Goal: Information Seeking & Learning: Learn about a topic

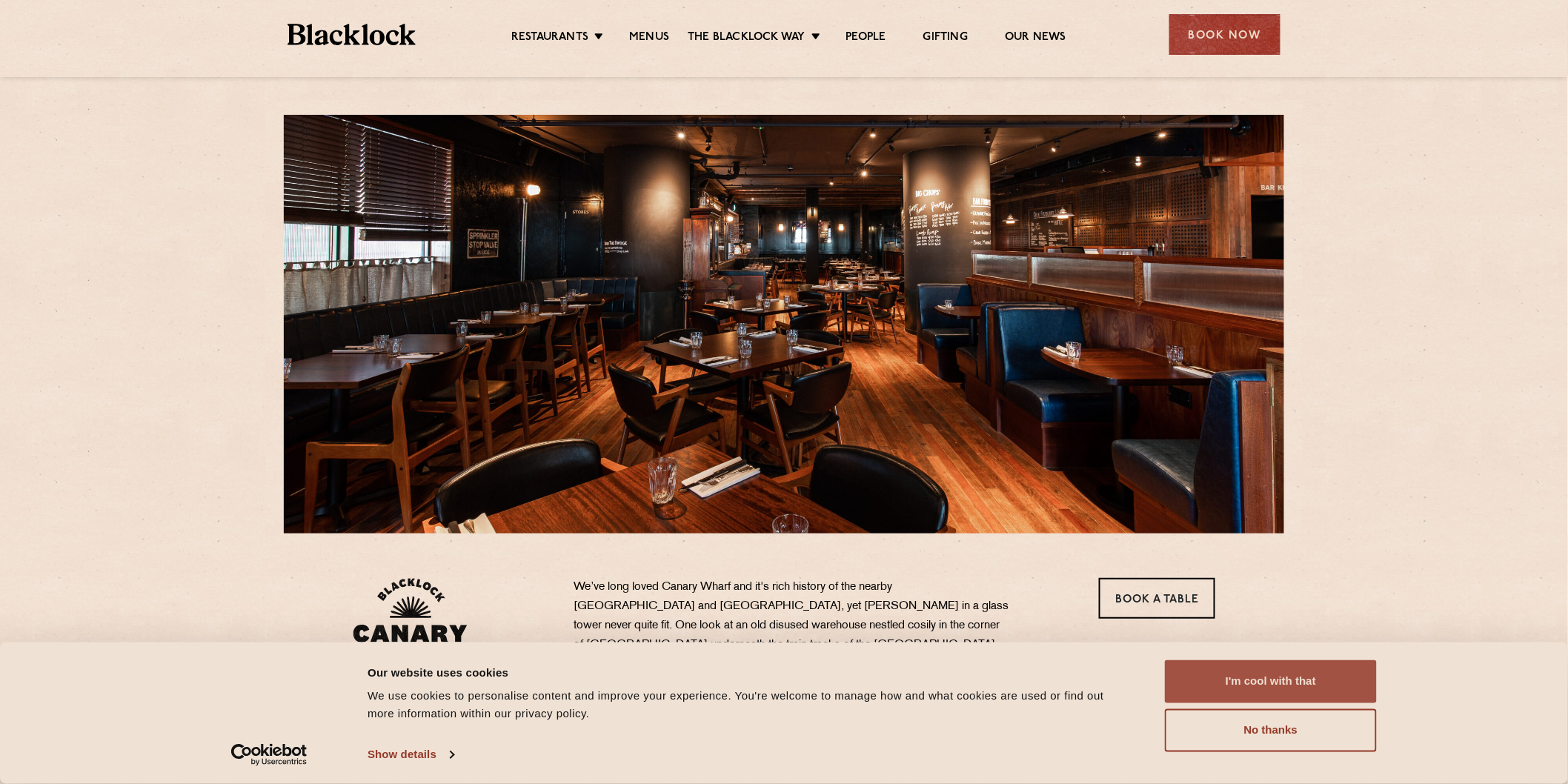
click at [1273, 682] on button "I'm cool with that" at bounding box center [1270, 681] width 212 height 43
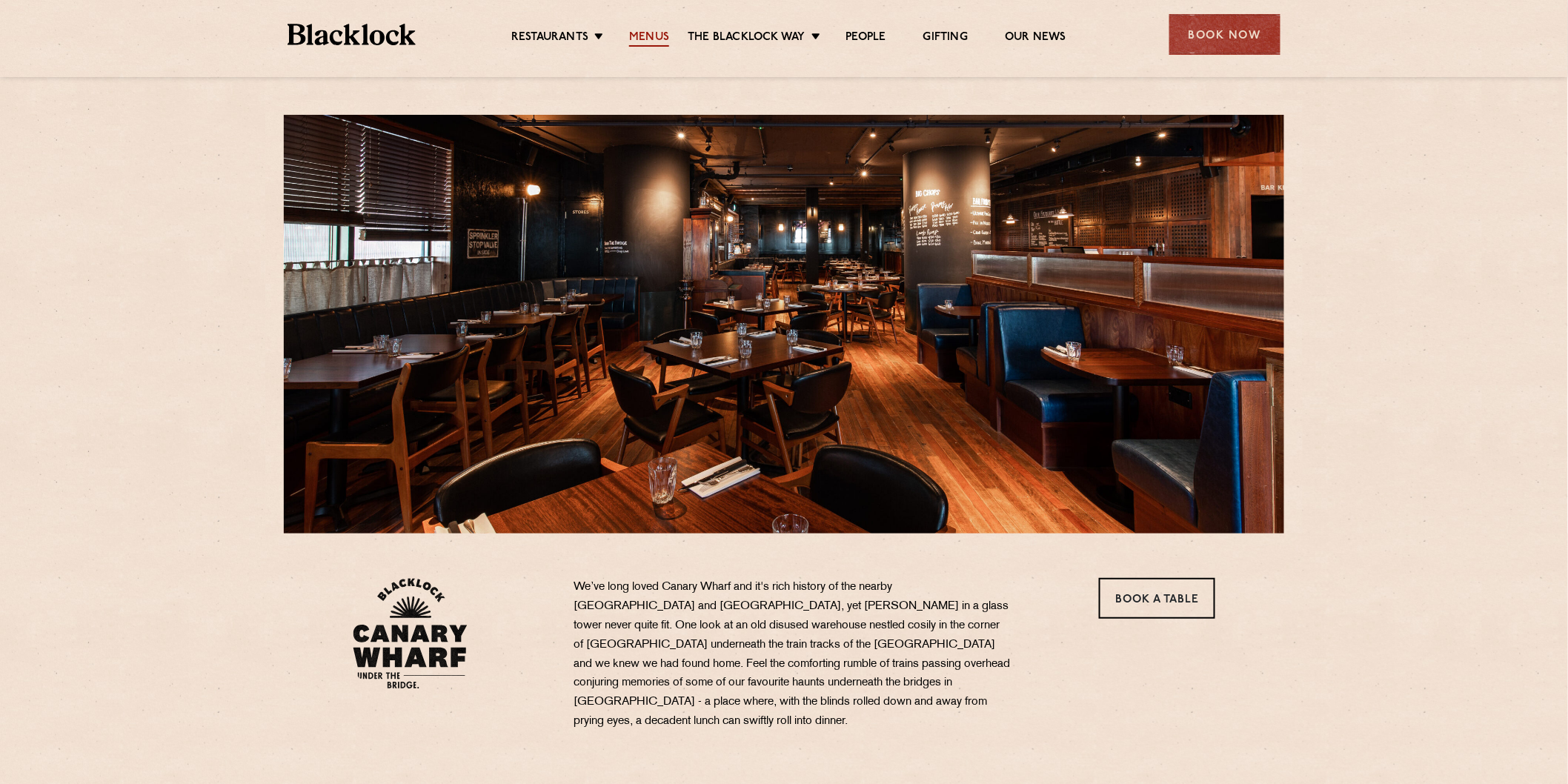
click at [646, 31] on link "Menus" at bounding box center [649, 38] width 40 height 17
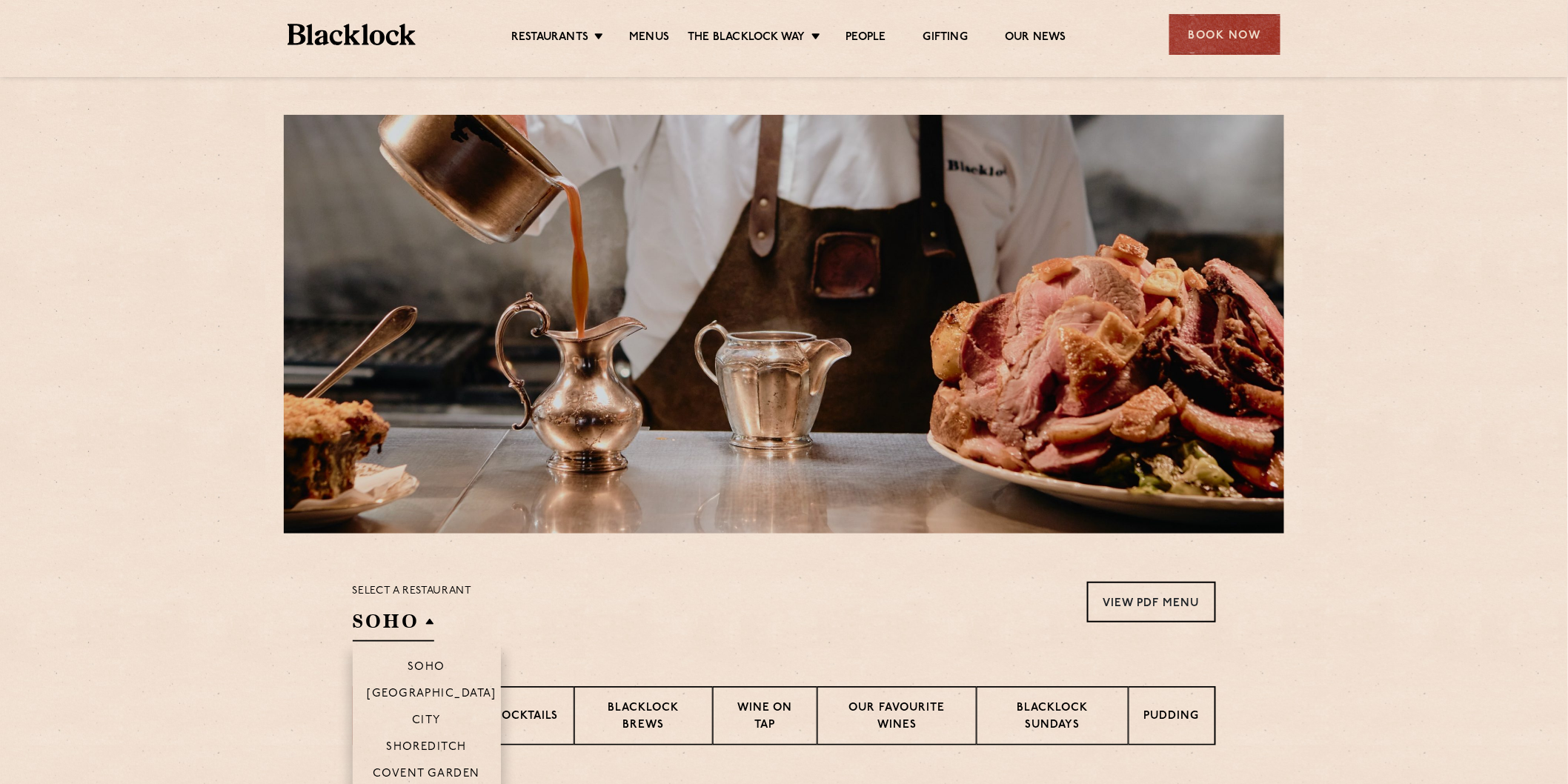
click at [429, 620] on h2 "SOHO" at bounding box center [393, 625] width 81 height 33
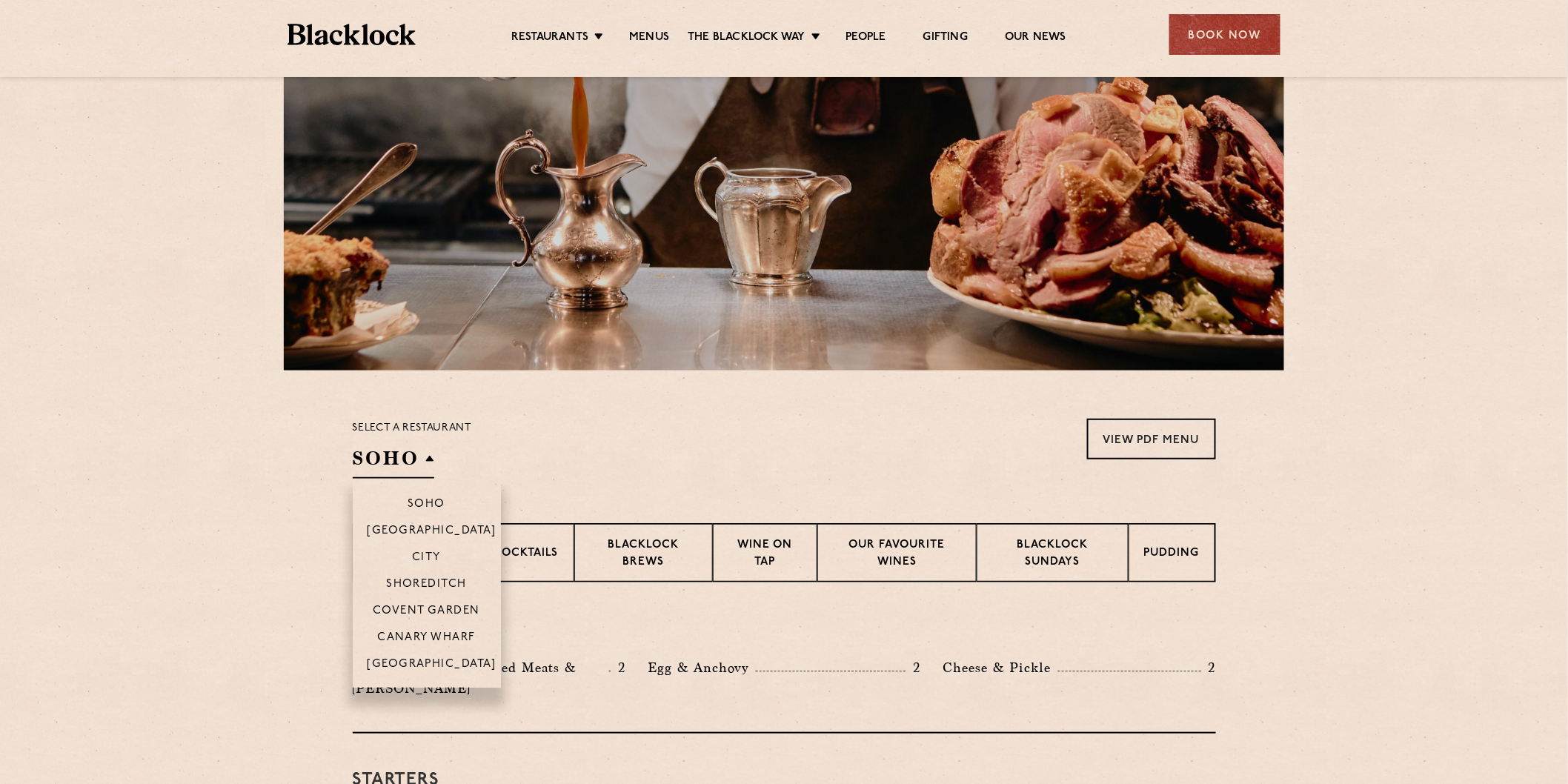
scroll to position [164, 0]
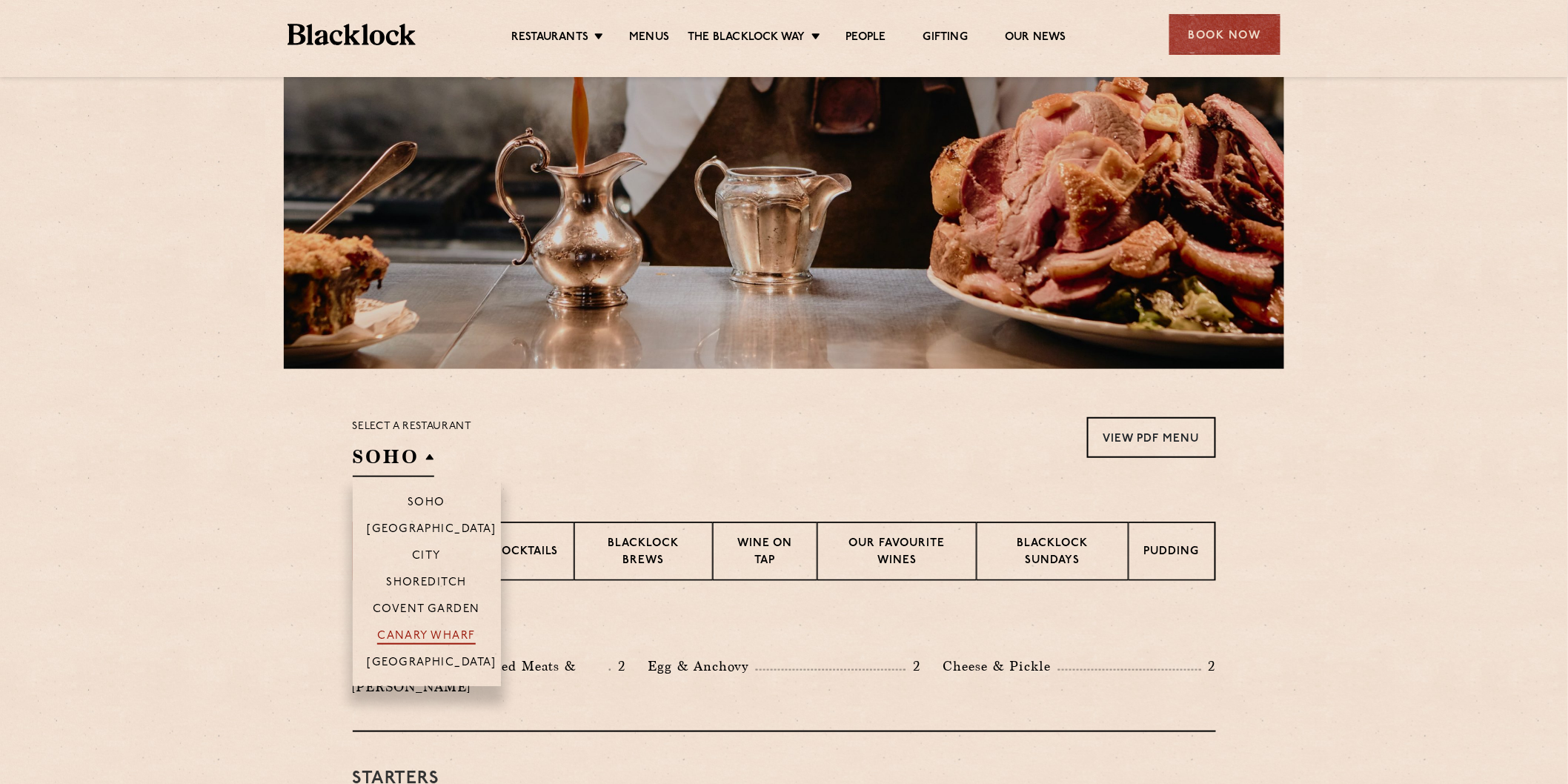
click at [438, 632] on p "Canary Wharf" at bounding box center [426, 637] width 98 height 15
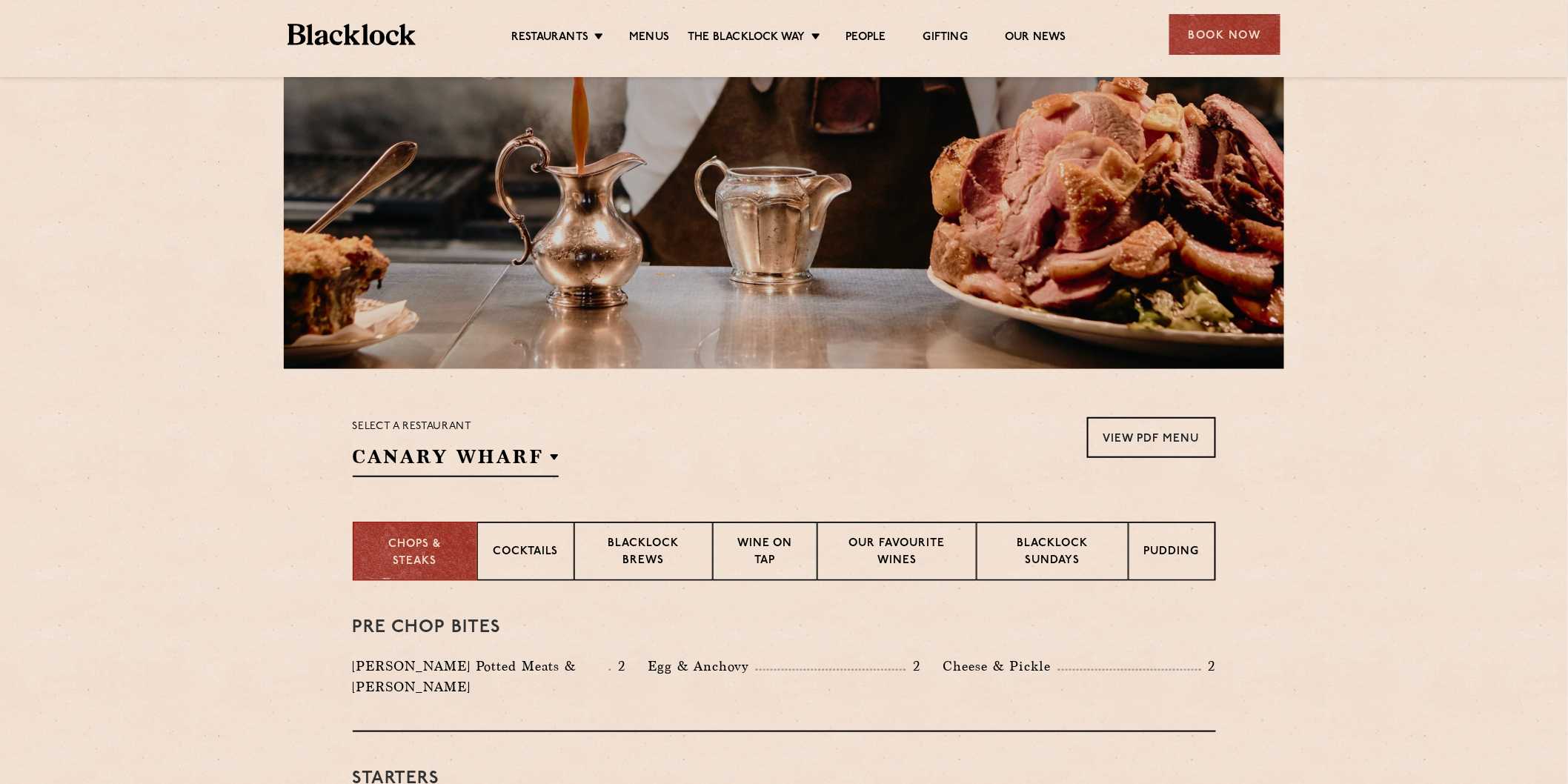
click at [735, 452] on div "Select a restaurant [GEOGRAPHIC_DATA] Soho [GEOGRAPHIC_DATA] [GEOGRAPHIC_DATA] …" at bounding box center [784, 447] width 863 height 60
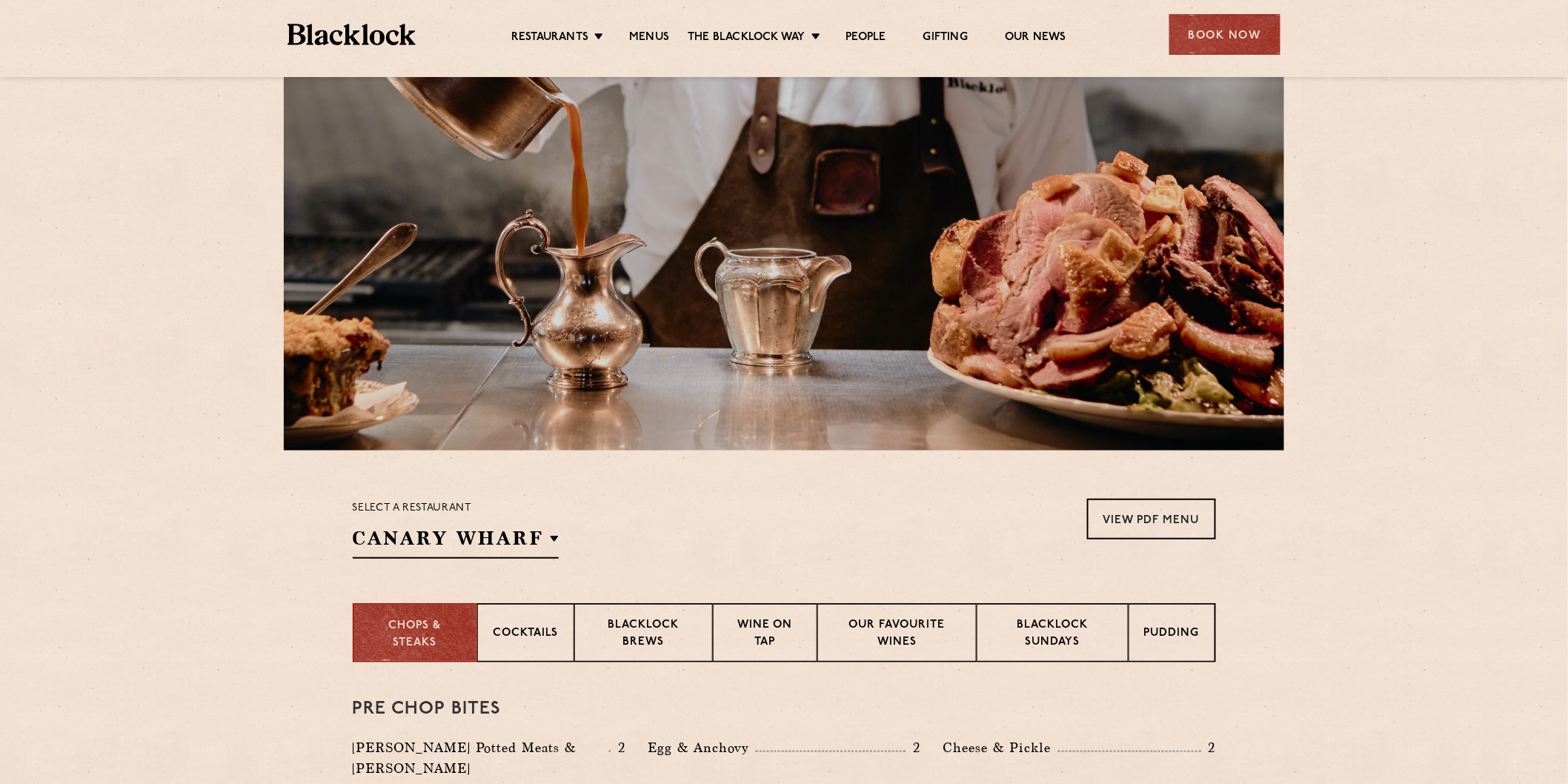
scroll to position [82, 0]
